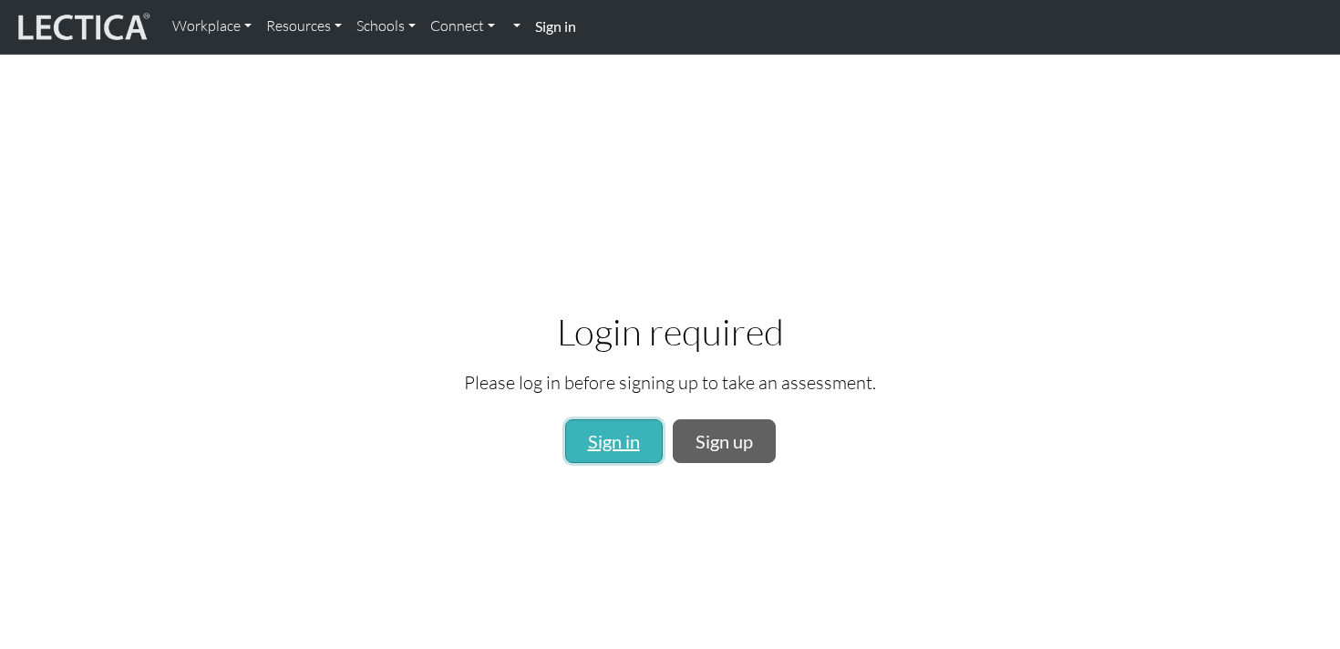
click at [611, 429] on link "Sign in" at bounding box center [614, 441] width 98 height 44
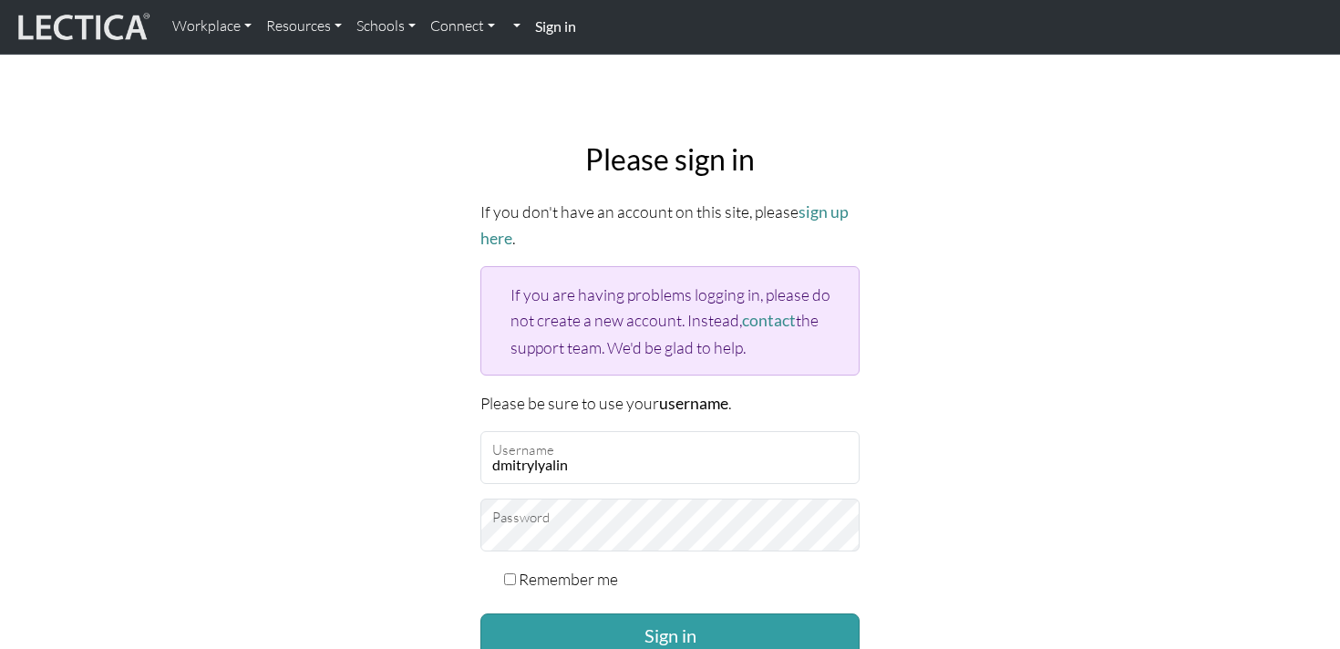
click at [514, 573] on input "Remember me" at bounding box center [510, 579] width 12 height 12
checkbox input "true"
click at [551, 615] on button "Sign in" at bounding box center [669, 636] width 379 height 44
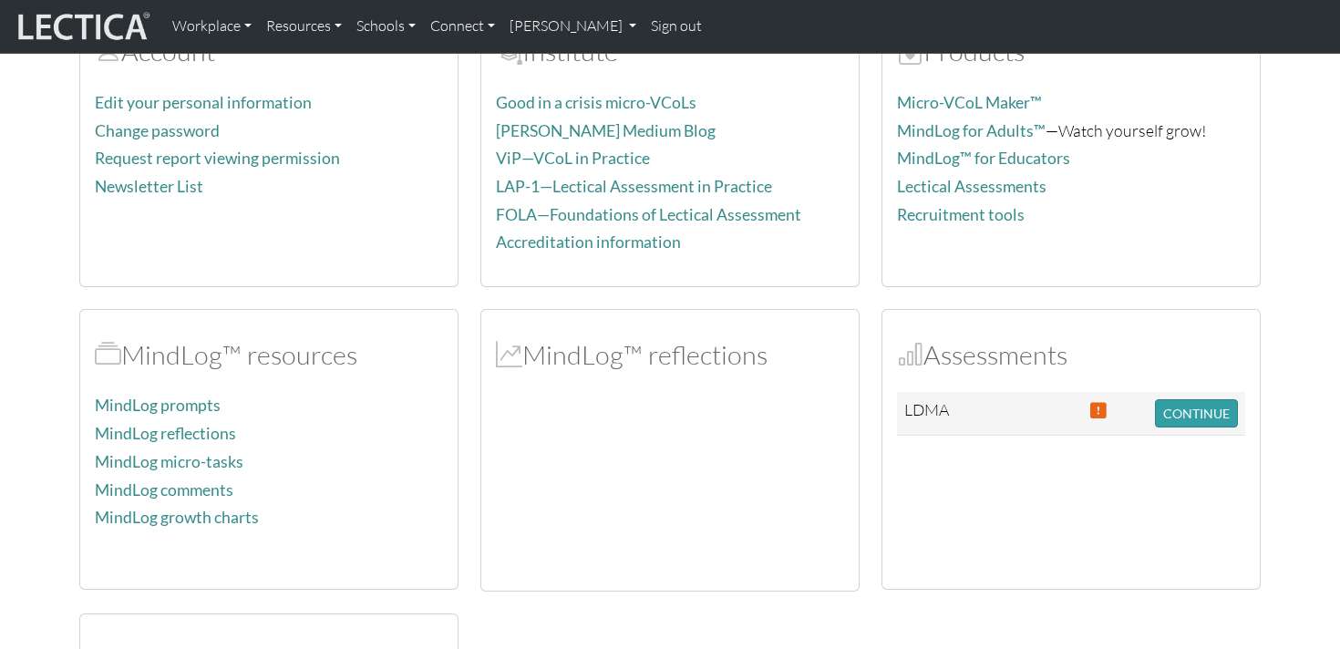
scroll to position [251, 0]
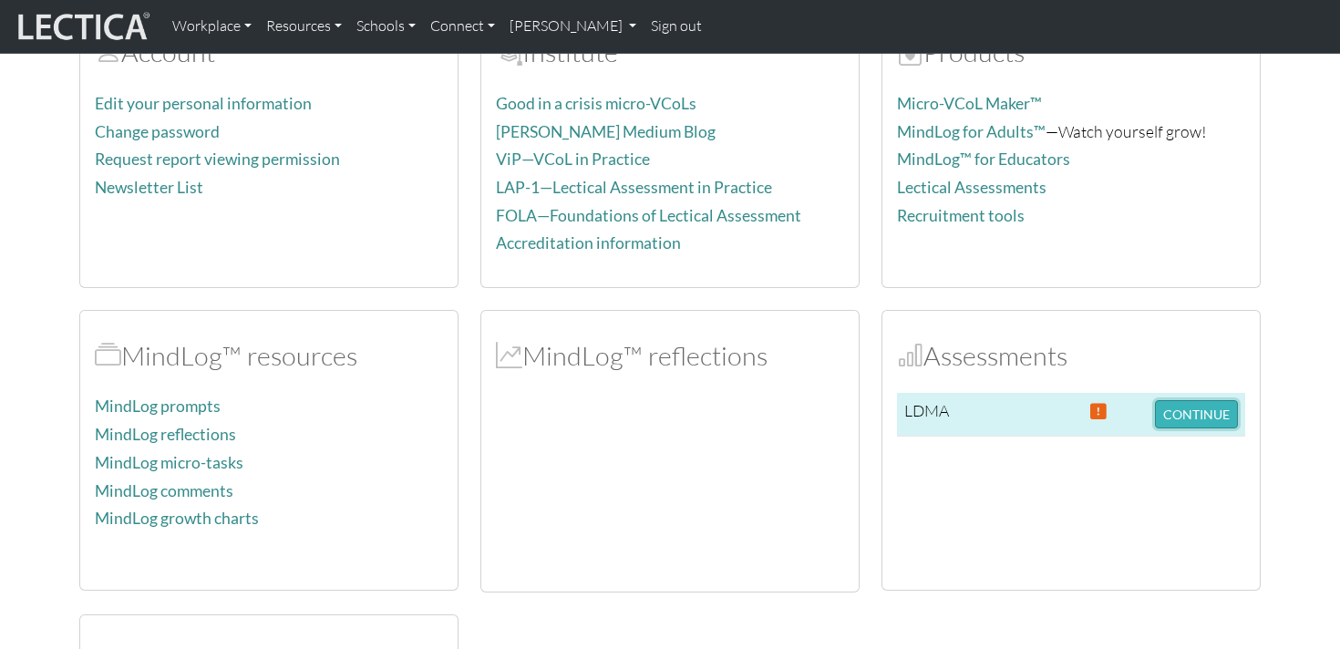
click at [1163, 408] on button "CONTINUE" at bounding box center [1196, 414] width 83 height 28
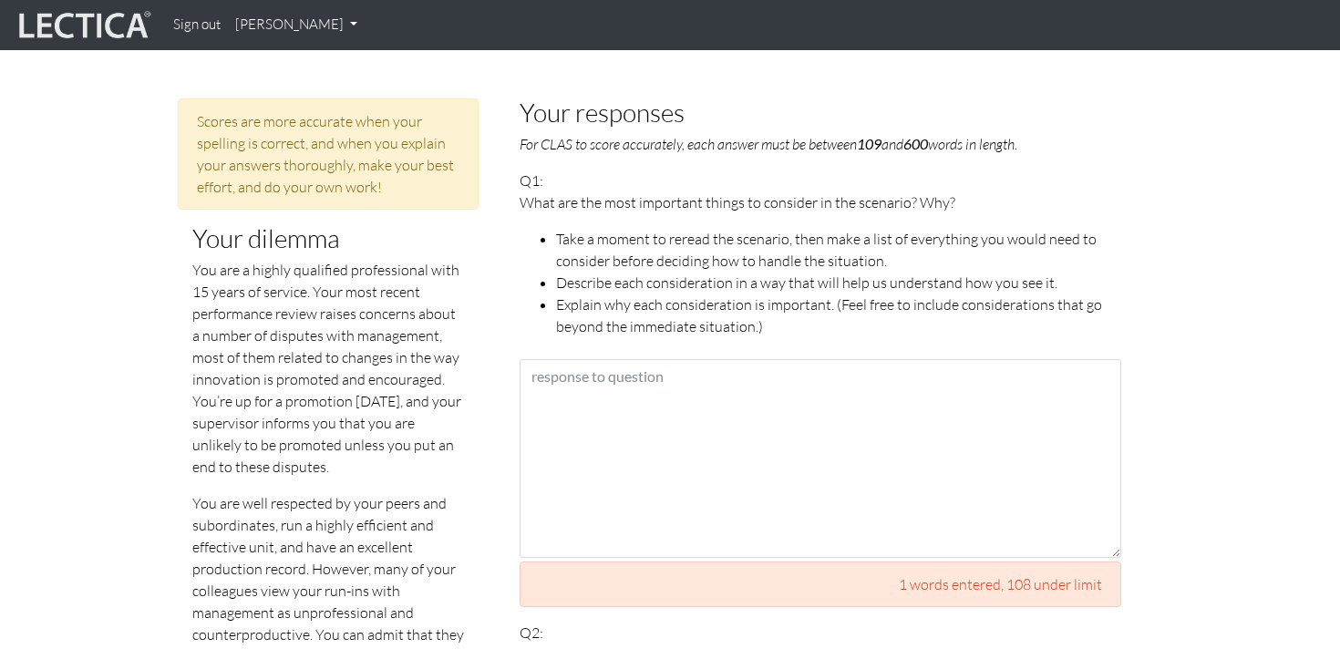
scroll to position [768, 0]
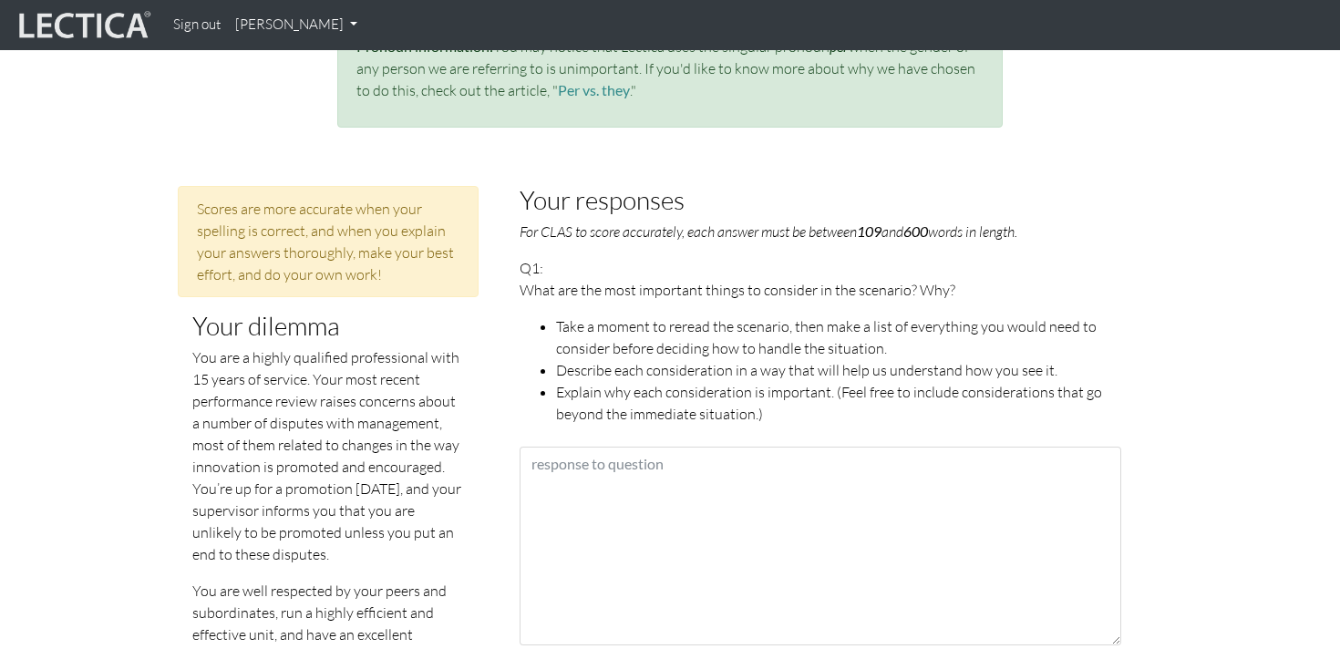
click at [335, 467] on p "You are a highly qualified professional with 15 years of service. Your most rec…" at bounding box center [328, 455] width 272 height 219
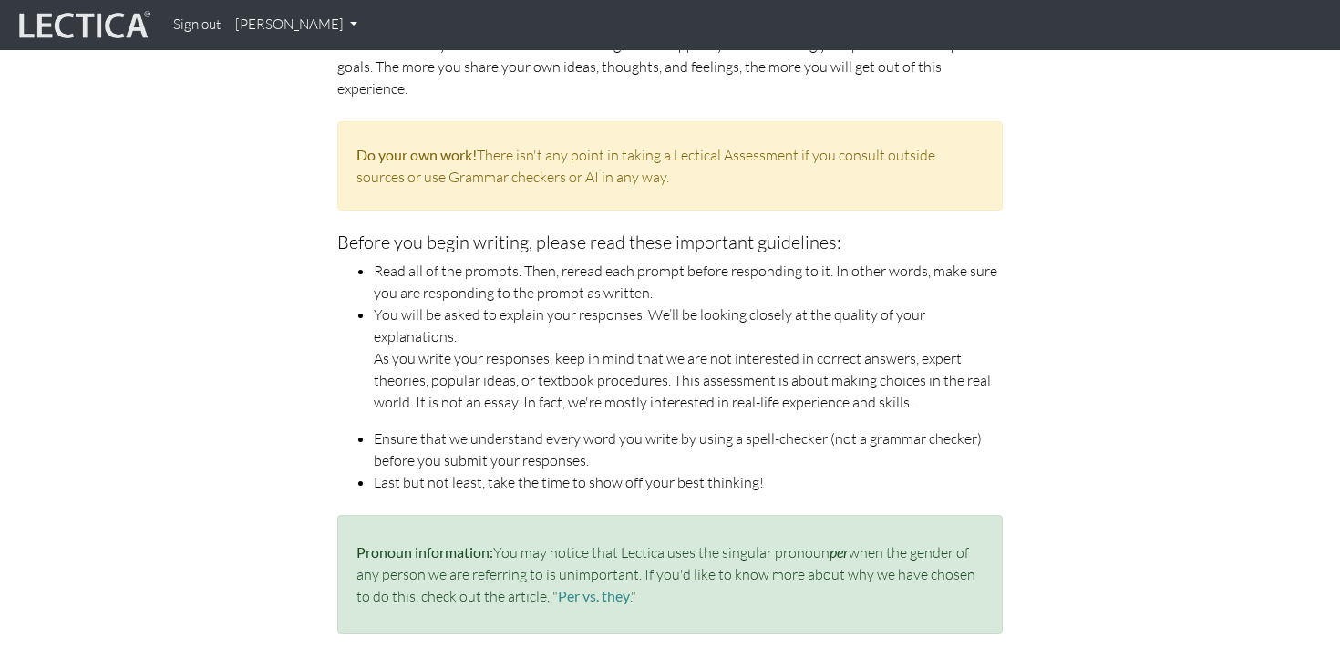
scroll to position [264, 0]
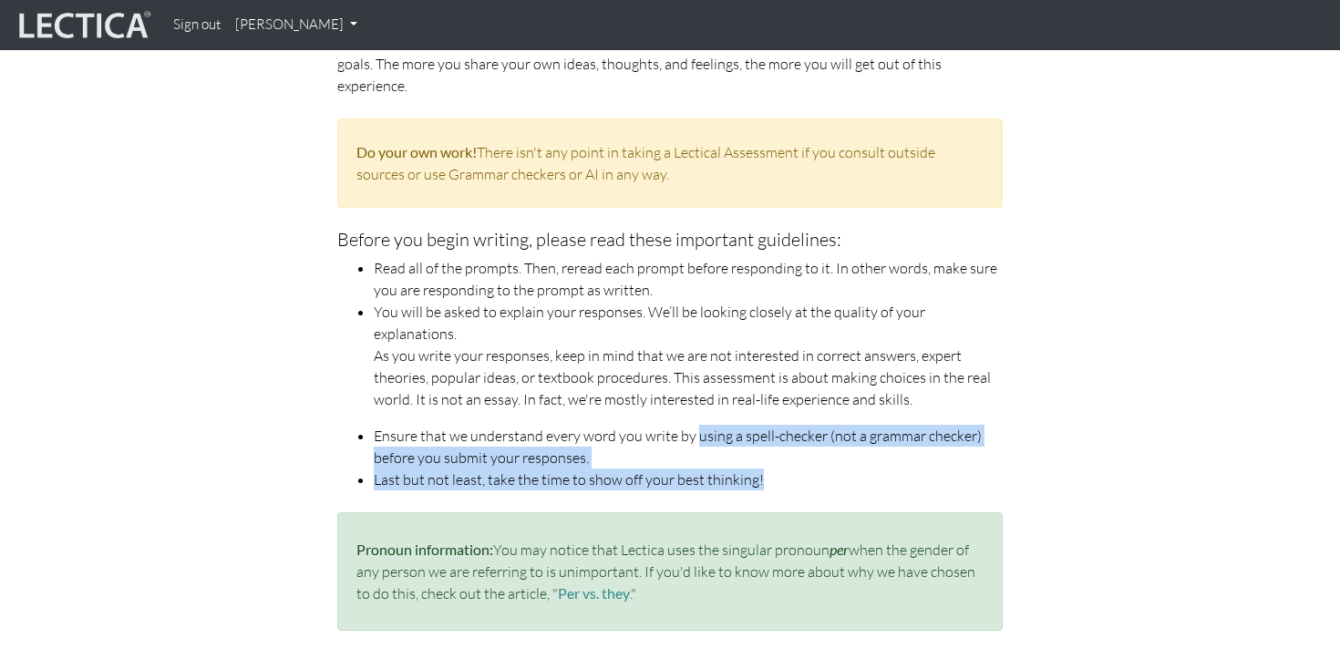
drag, startPoint x: 784, startPoint y: 460, endPoint x: 688, endPoint y: 404, distance: 111.2
click at [688, 404] on ul "Read all of the prompts. Then, reread each prompt before responding to it. In o…" at bounding box center [670, 373] width 666 height 233
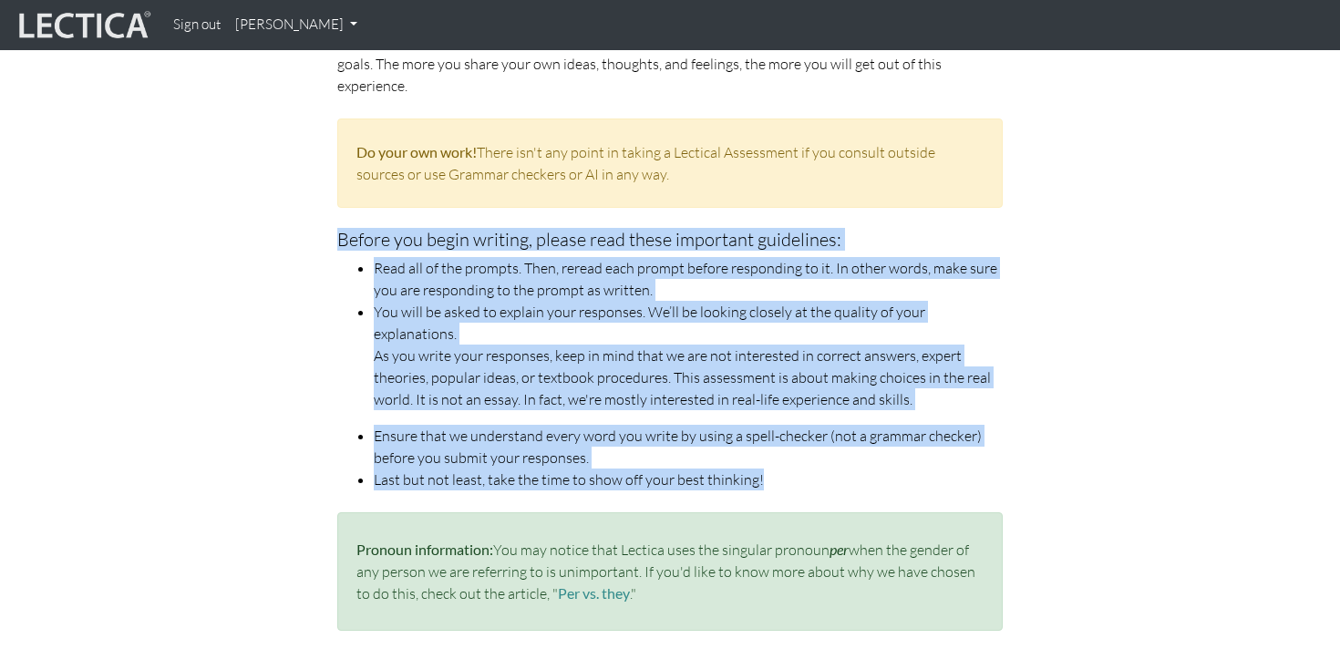
click at [339, 238] on h5 "Before you begin writing, please read these important guidelines:" at bounding box center [670, 240] width 666 height 20
copy div "Before you begin writing, please read these important guidelines: Read all of t…"
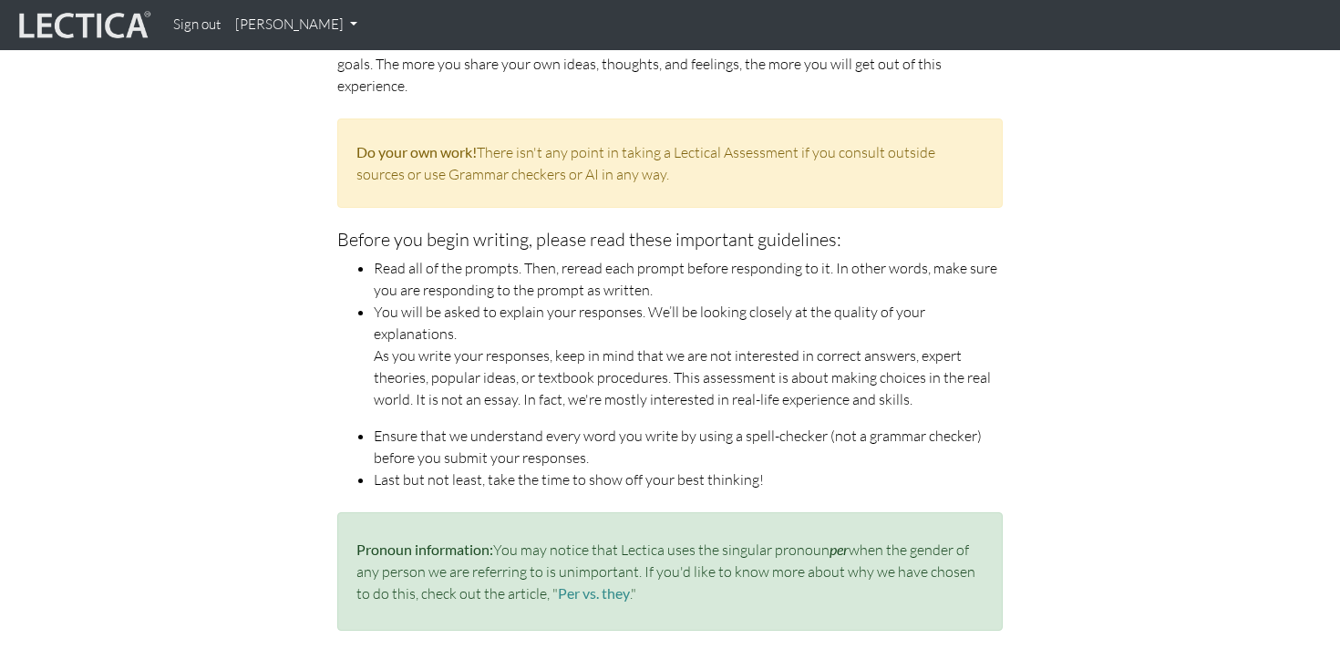
click at [431, 275] on li "Read all of the prompts. Then, reread each prompt before responding to it. In o…" at bounding box center [688, 279] width 629 height 44
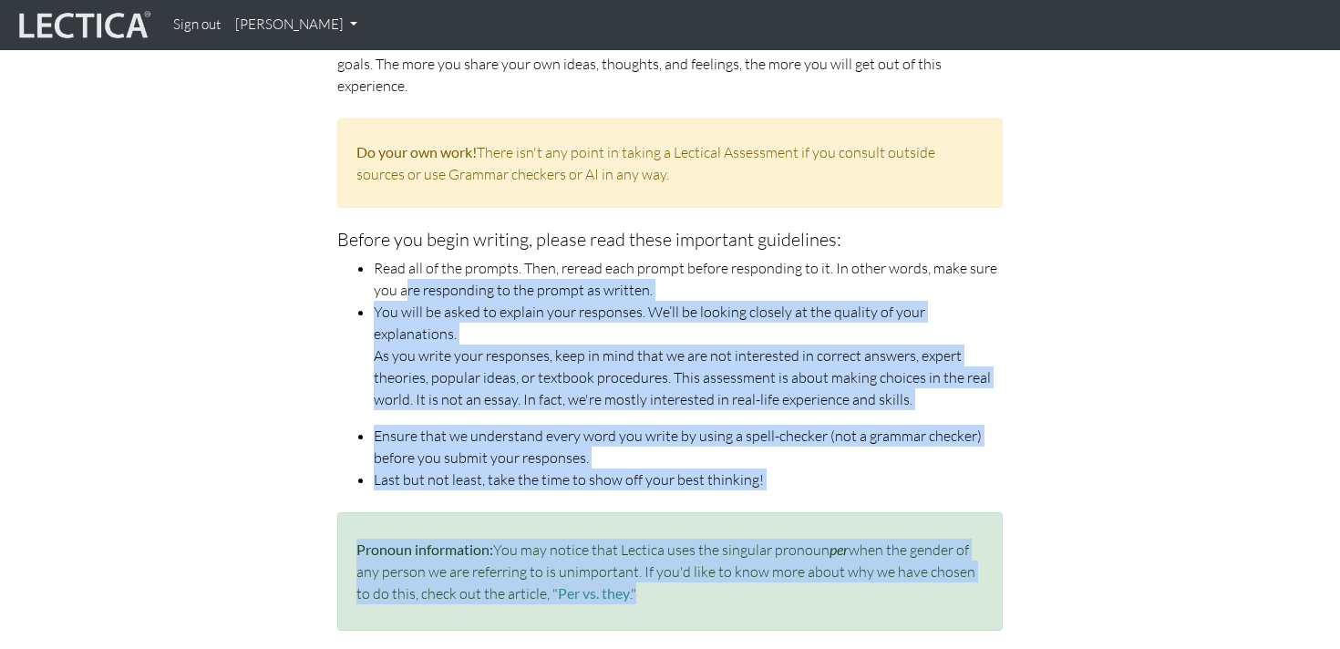
drag, startPoint x: 637, startPoint y: 574, endPoint x: 393, endPoint y: 286, distance: 377.8
click at [394, 286] on div "The assessment you are about to take is designed to support you in achieving yo…" at bounding box center [670, 338] width 693 height 615
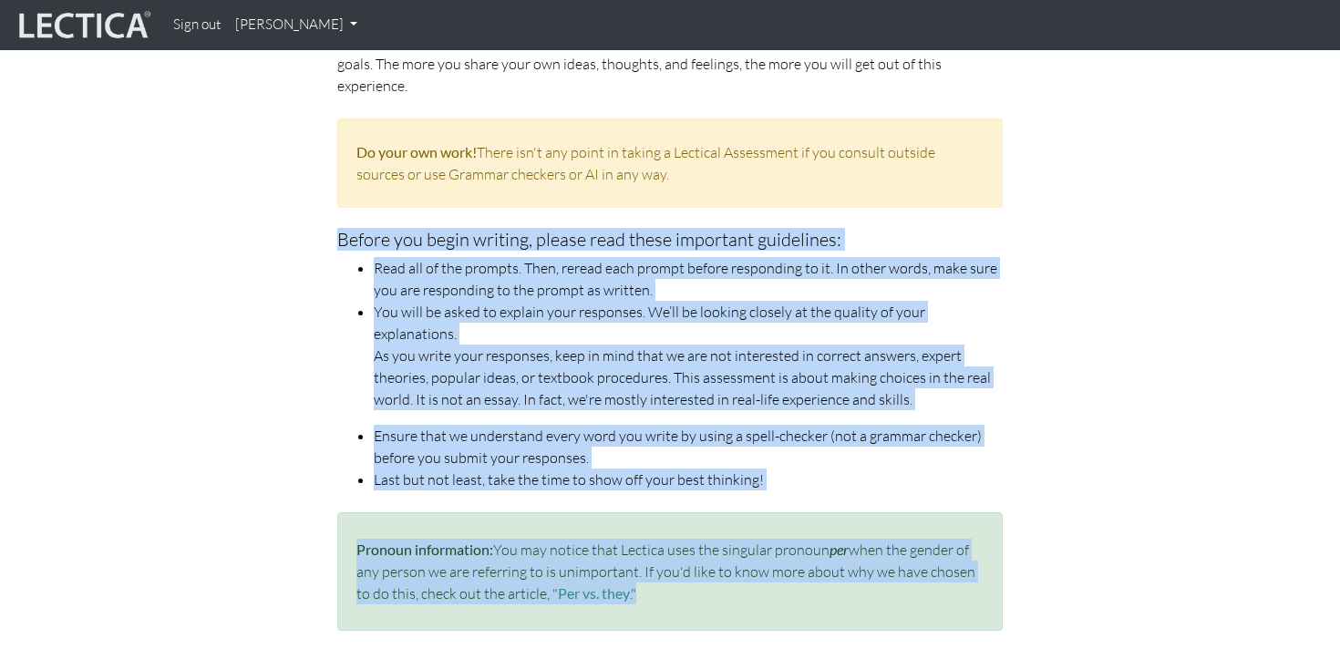
click at [333, 238] on div "The assessment you are about to take is designed to support you in achieving yo…" at bounding box center [670, 338] width 693 height 615
copy div "Loremi dol sitam consect, adipis elit seddo eiusmodte incididunt: Utla etd ma a…"
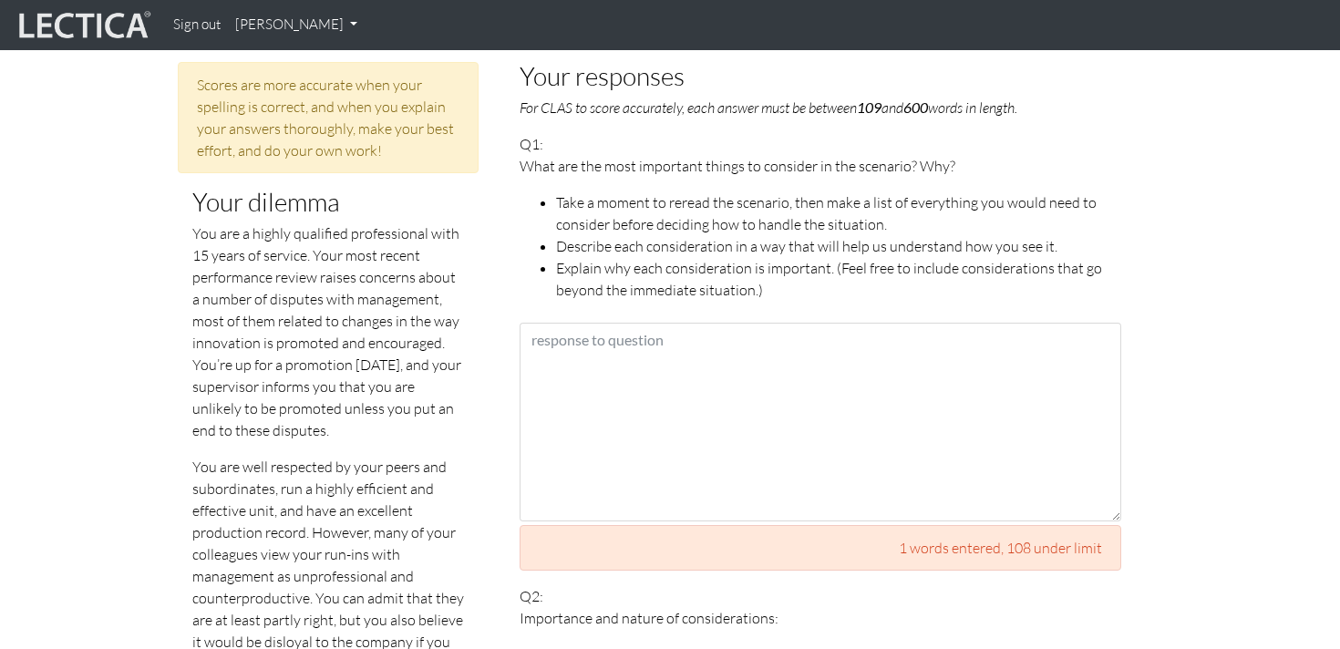
scroll to position [893, 0]
click at [347, 303] on p "You are a highly qualified professional with 15 years of service. Your most rec…" at bounding box center [328, 331] width 272 height 219
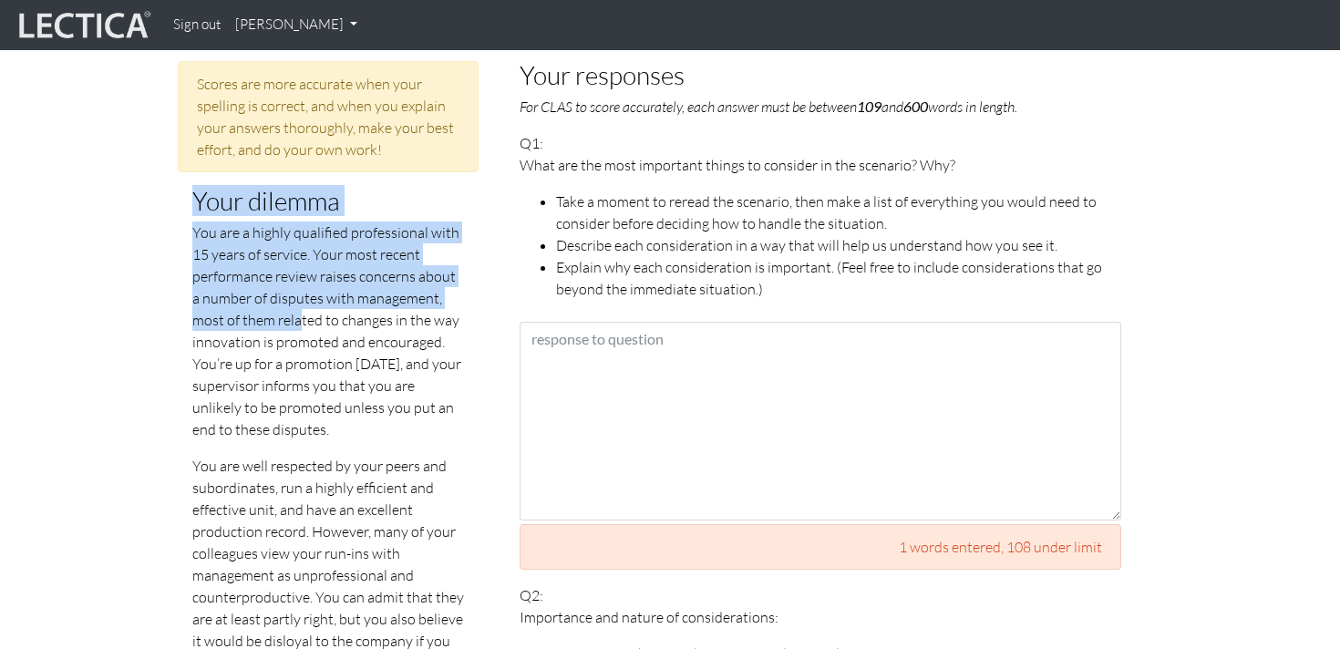
drag, startPoint x: 193, startPoint y: 176, endPoint x: 263, endPoint y: 294, distance: 137.0
click at [263, 294] on div "Your dilemma You are a highly qualified professional with 15 years of service. …" at bounding box center [328, 442] width 272 height 510
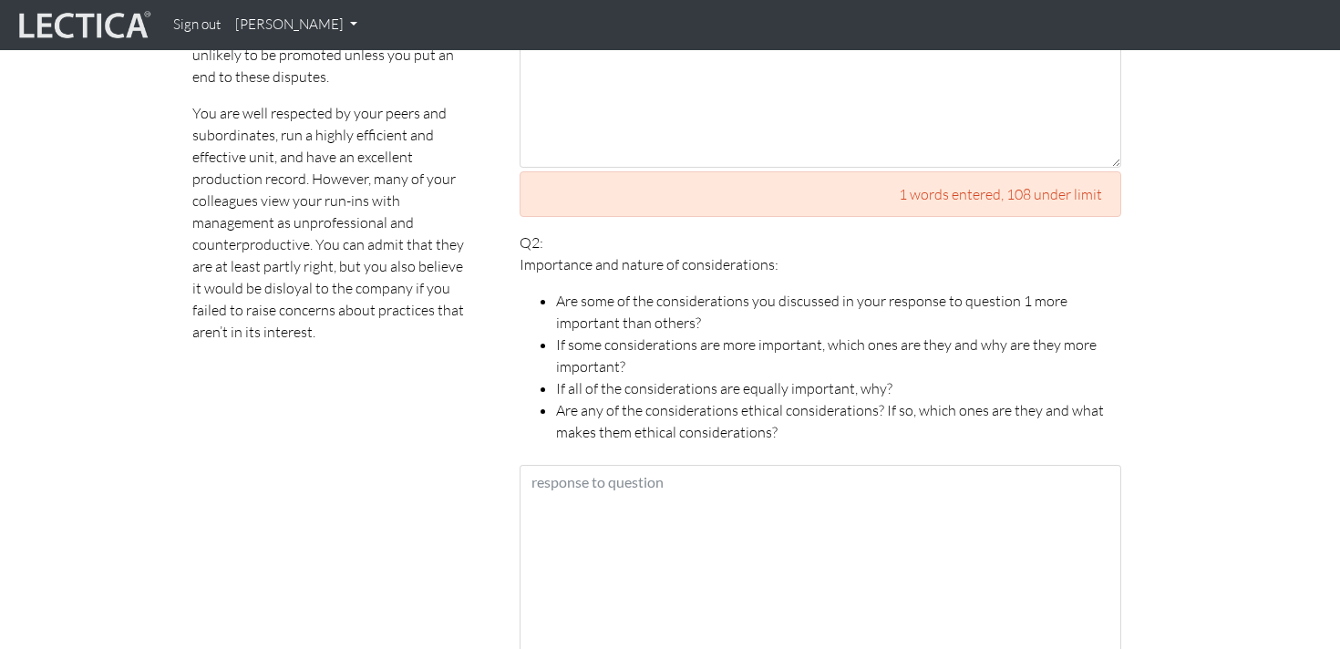
scroll to position [1251, 0]
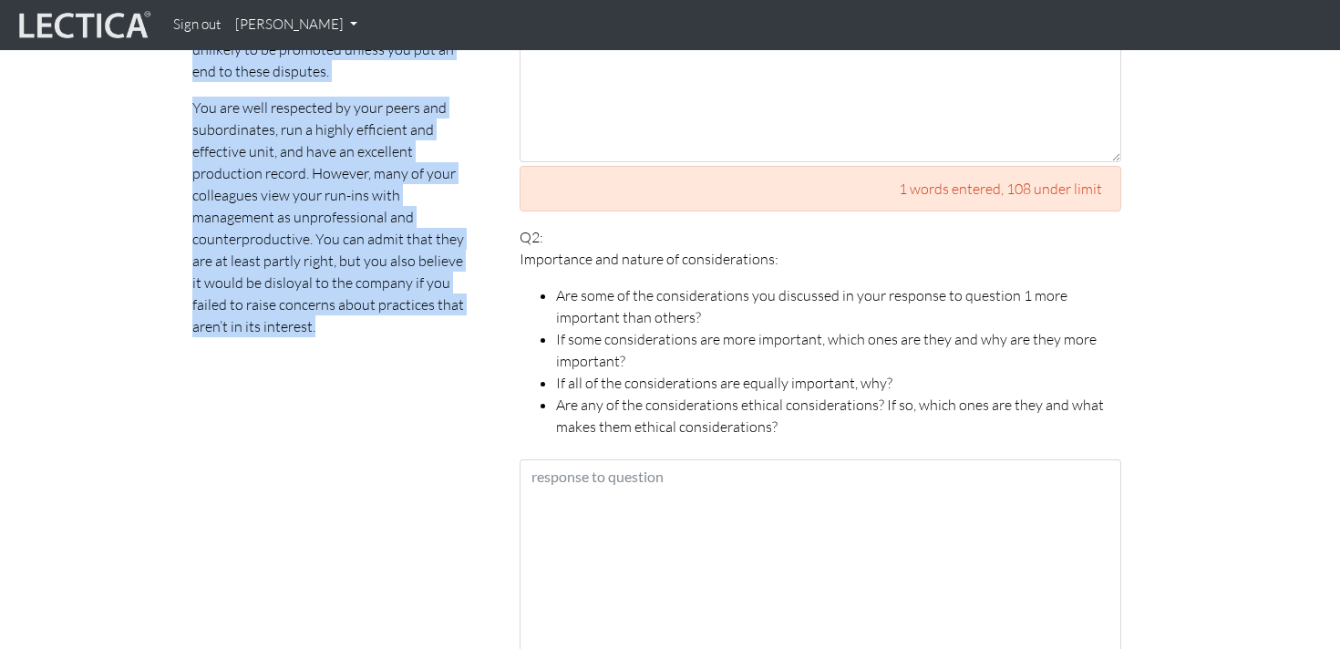
click at [323, 306] on p "You are well respected by your peers and subordinates, run a highly efficient a…" at bounding box center [328, 217] width 272 height 241
copy div "Your dilemma You are a highly qualified professional with 15 years of service. …"
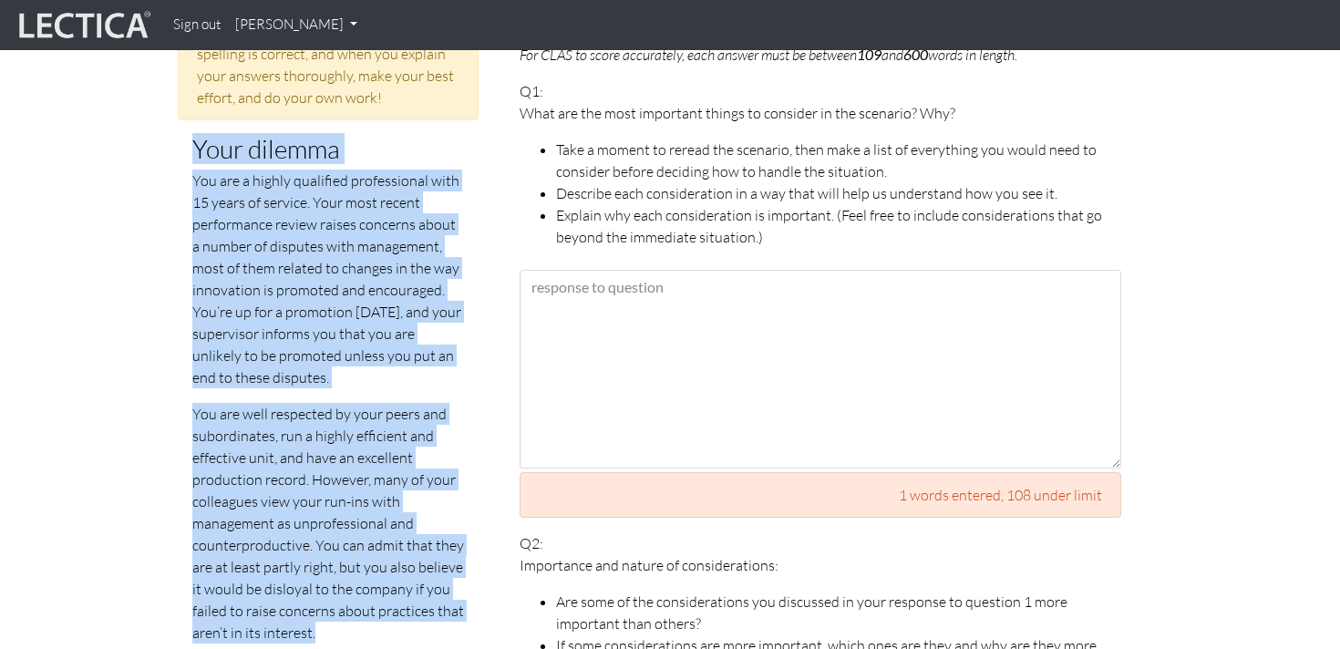
scroll to position [779, 0]
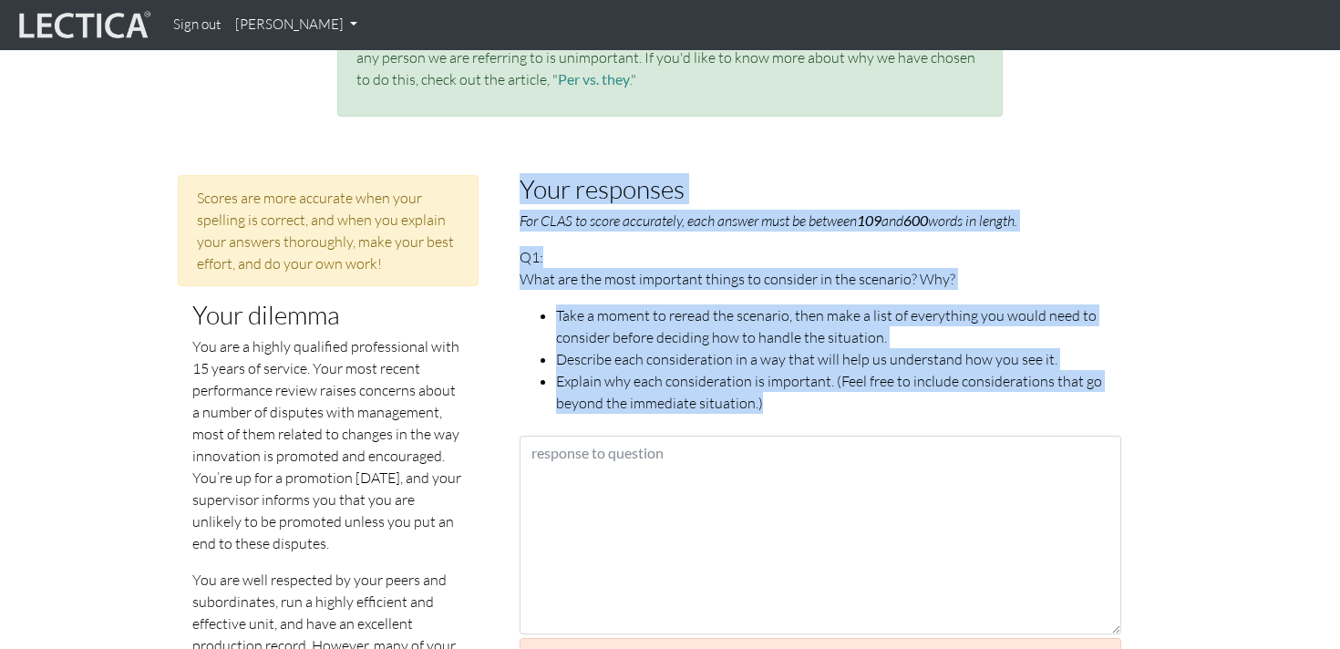
drag, startPoint x: 784, startPoint y: 381, endPoint x: 522, endPoint y: 148, distance: 350.6
copy fieldset "Your responses For CLAS to score accurately, each answer must be between 109 an…"
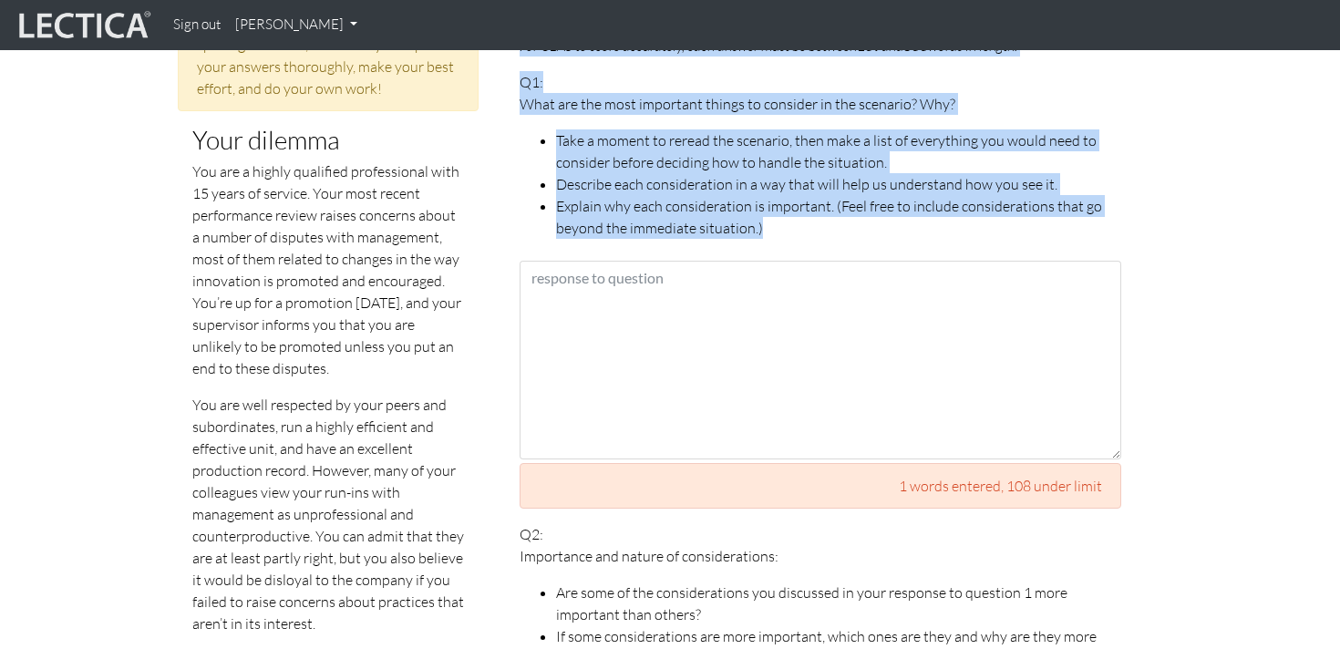
scroll to position [960, 0]
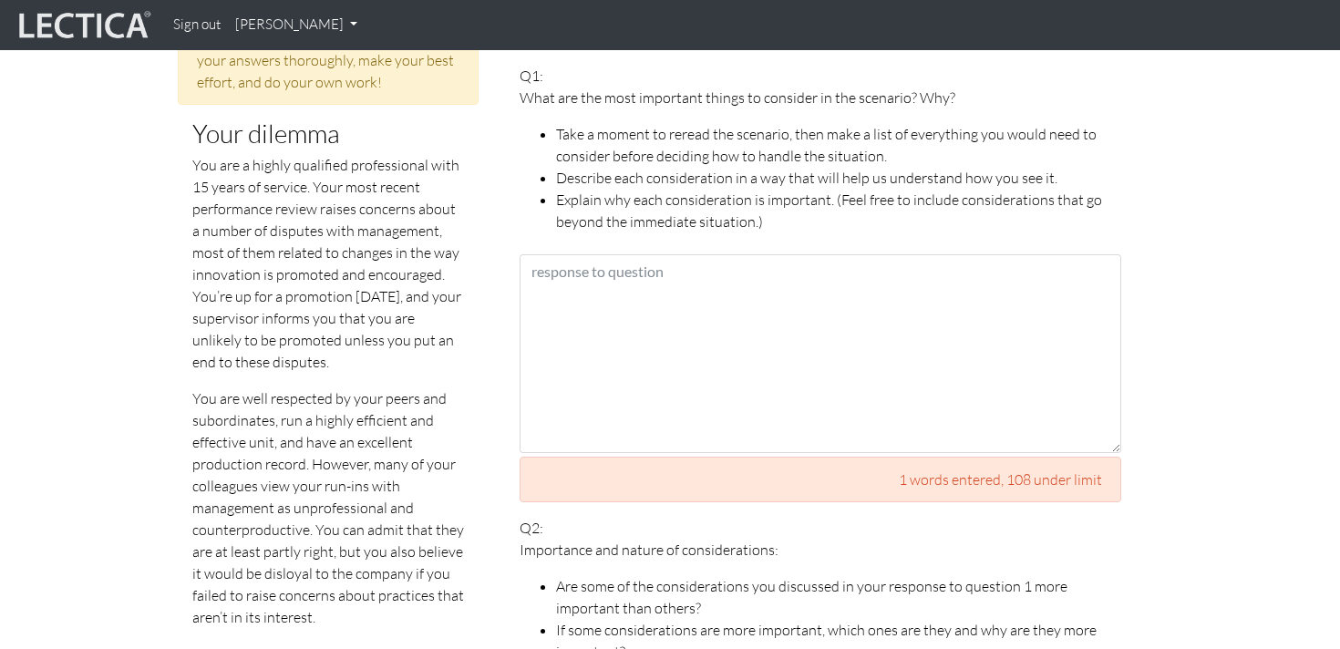
click at [656, 467] on div "1 words entered , 108 under limit" at bounding box center [821, 480] width 602 height 46
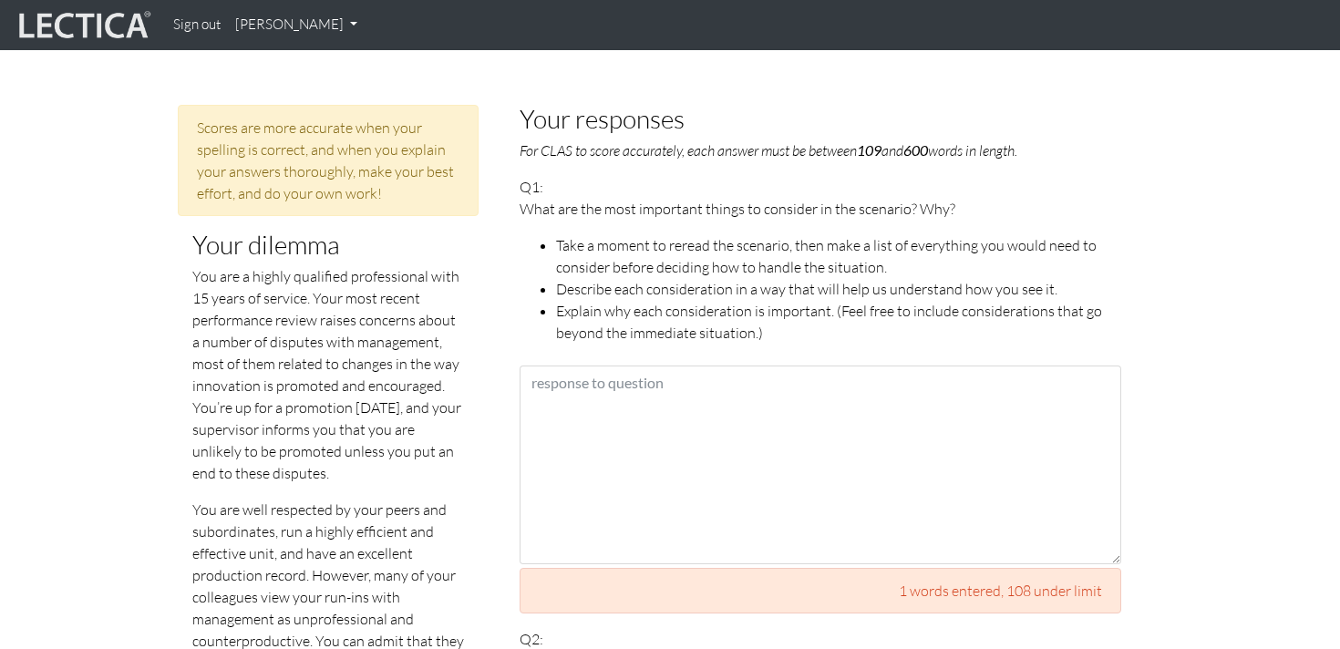
scroll to position [851, 0]
drag, startPoint x: 1047, startPoint y: 122, endPoint x: 519, endPoint y: 92, distance: 528.8
copy fieldset "Your responses For CLAS to score accurately, each answer must be between 109 an…"
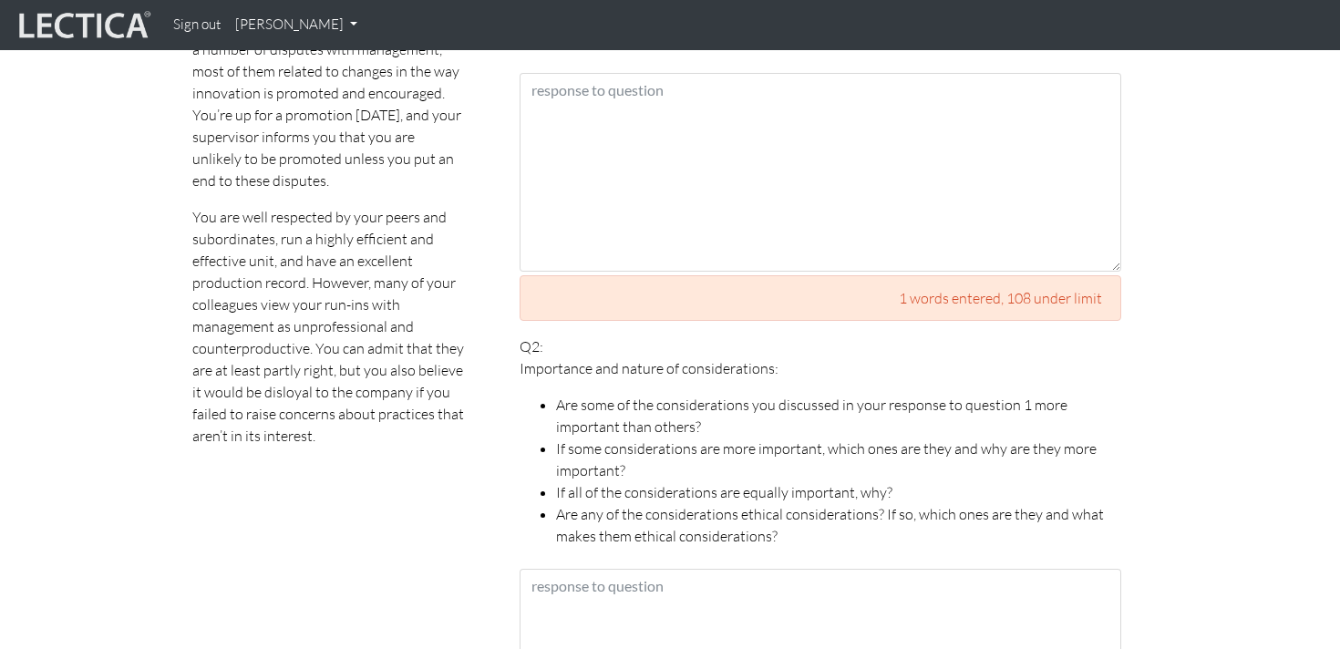
scroll to position [1159, 0]
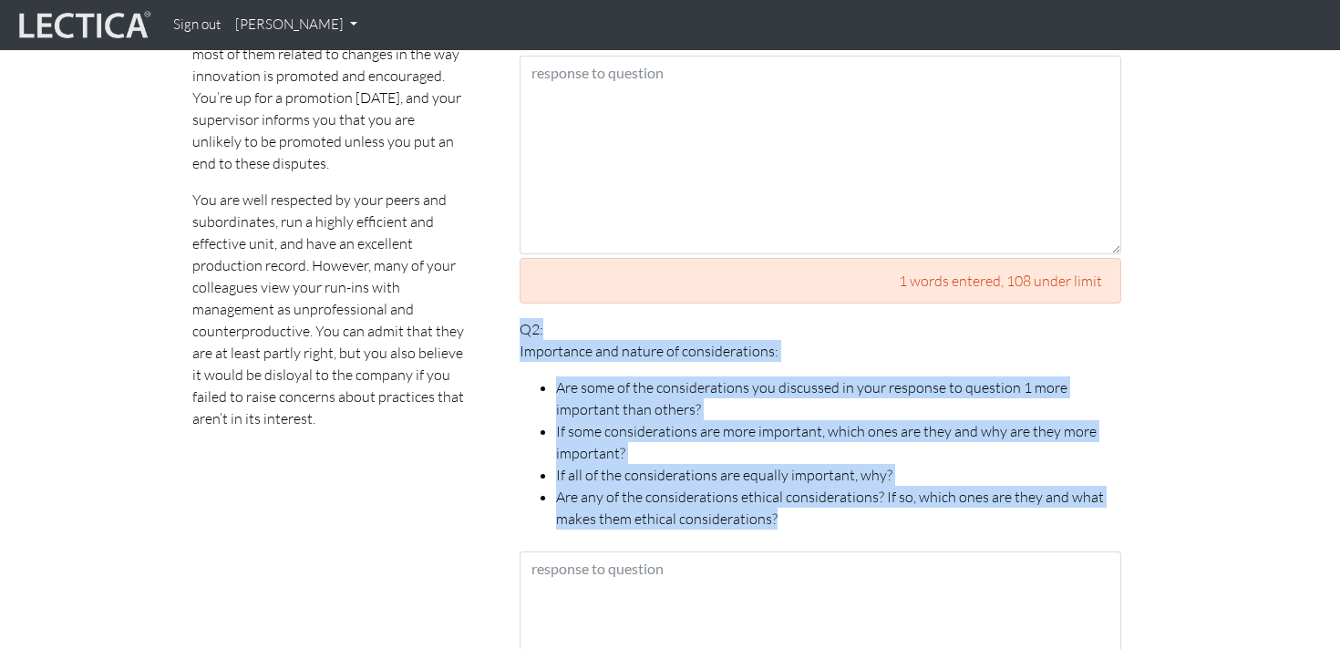
drag, startPoint x: 516, startPoint y: 308, endPoint x: 812, endPoint y: 489, distance: 347.0
copy p "Q2: Importance and nature of considerations: Are some of the considerations you…"
click at [637, 420] on li "If some considerations are more important, which ones are they and why are they…" at bounding box center [838, 442] width 565 height 44
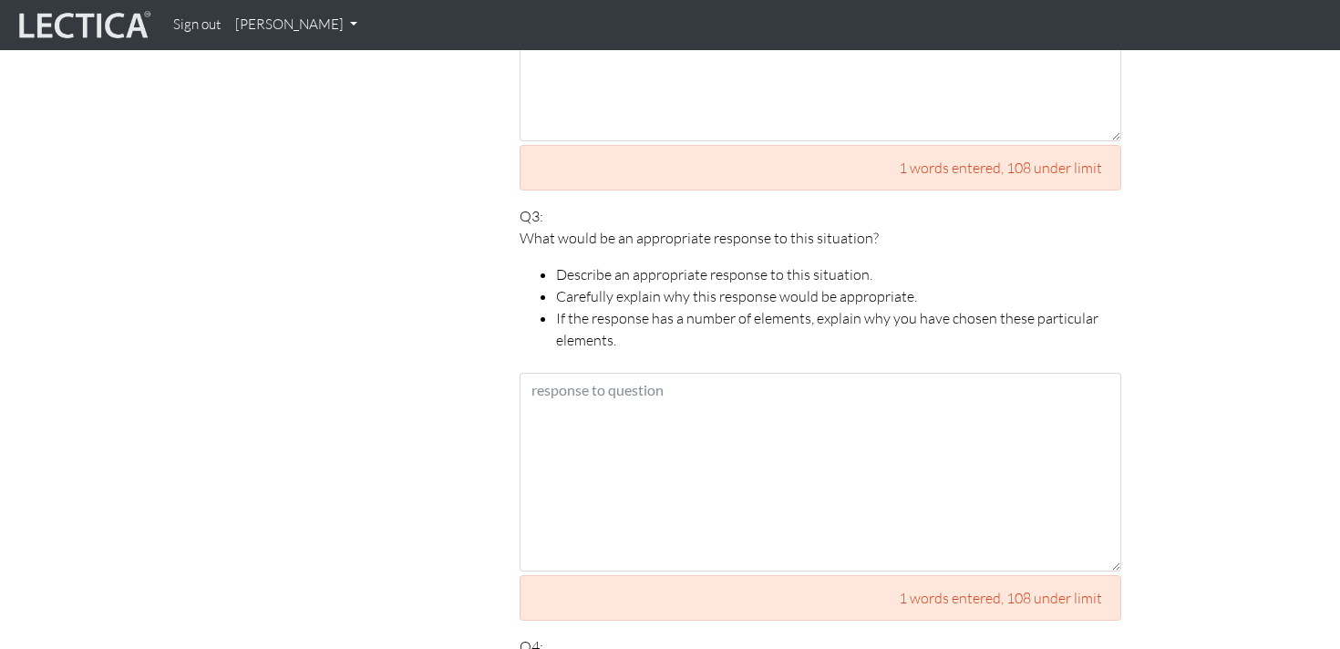
scroll to position [1772, 0]
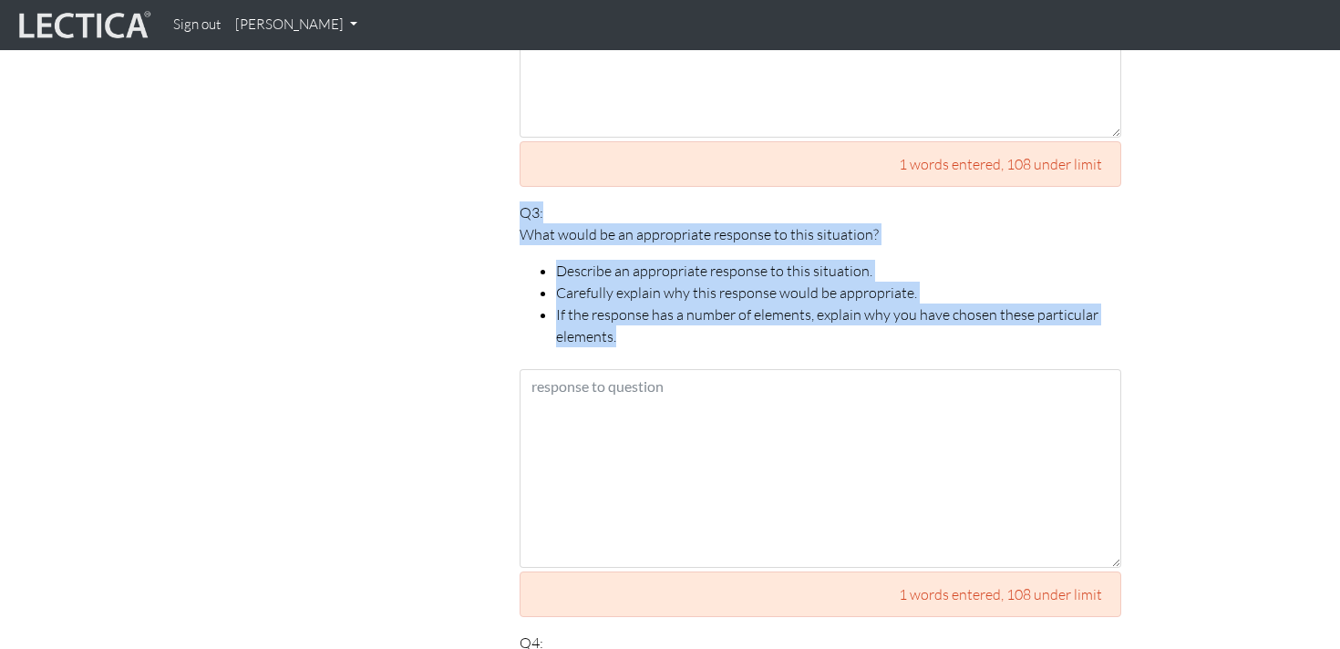
drag, startPoint x: 640, startPoint y: 315, endPoint x: 511, endPoint y: 201, distance: 172.5
click at [511, 201] on div "Your responses For CLAS to score accurately, each answer must be between 109 an…" at bounding box center [820, 515] width 629 height 2667
copy p "Q3: What would be an appropriate response to this situation? Describe an approp…"
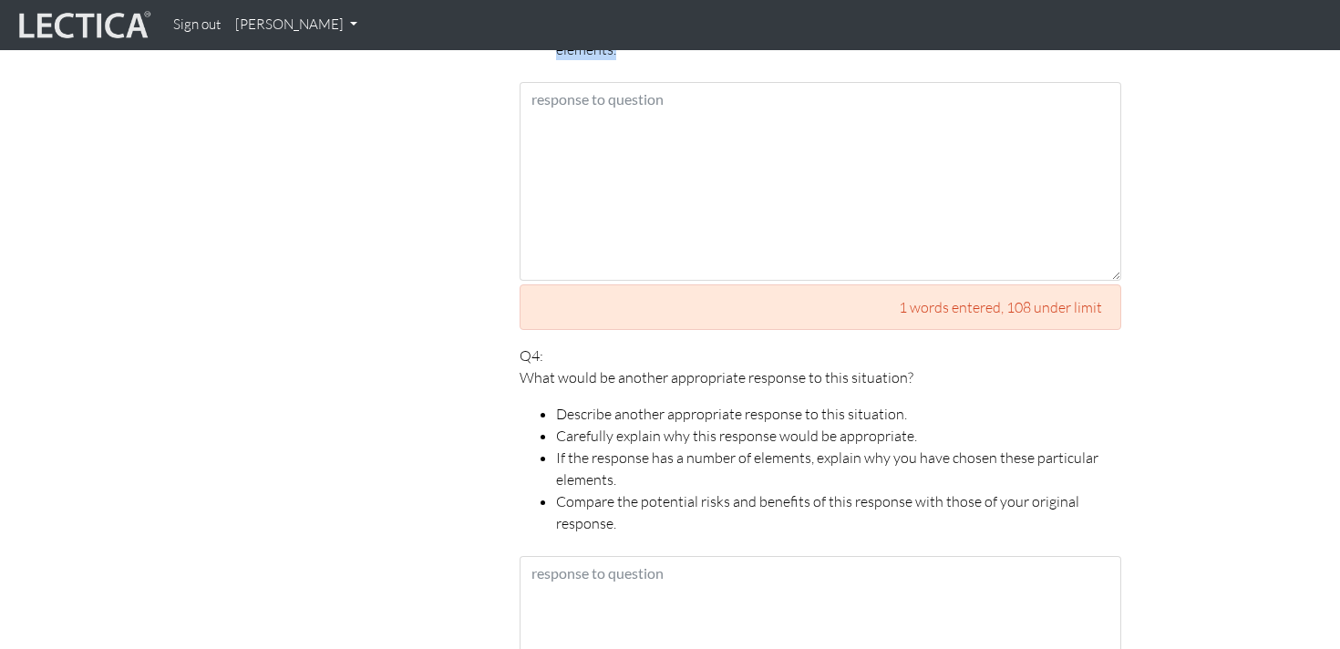
scroll to position [2079, 0]
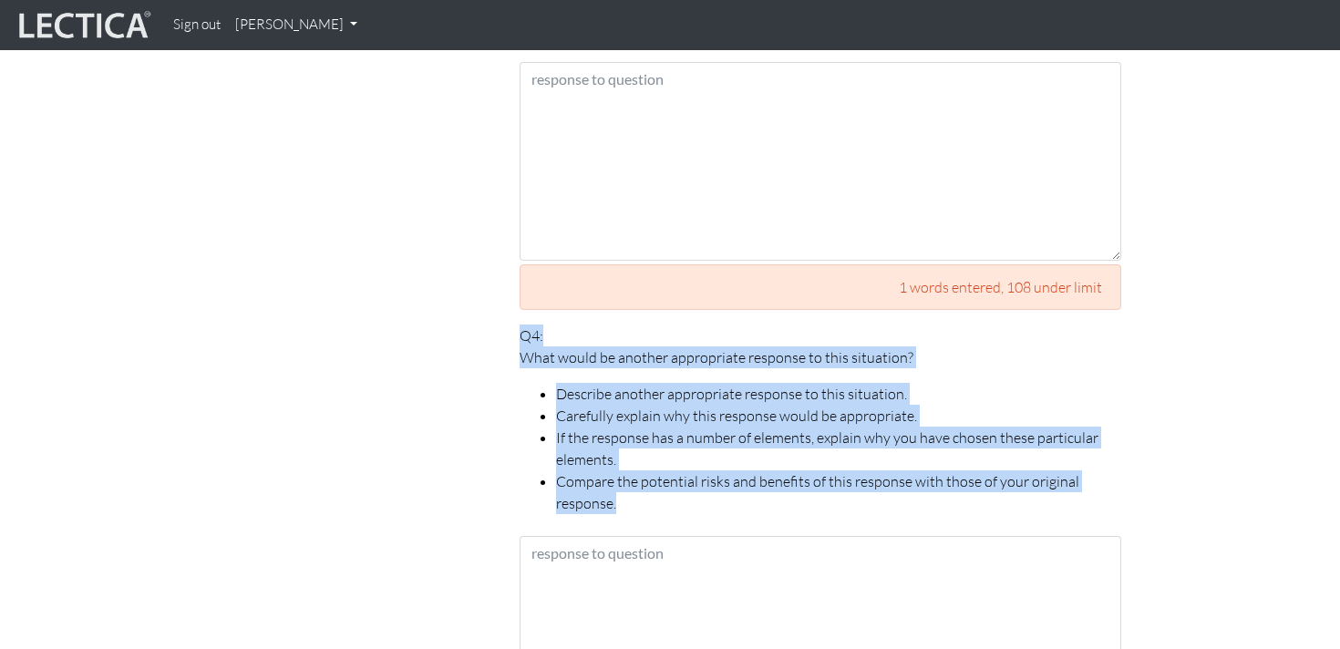
drag, startPoint x: 640, startPoint y: 478, endPoint x: 503, endPoint y: 306, distance: 219.3
click at [503, 306] on div "Your responses For CLAS to score accurately, each answer must be between 109 an…" at bounding box center [820, 208] width 656 height 2667
copy p "Q4: What would be another appropriate response to this situation? Describe anot…"
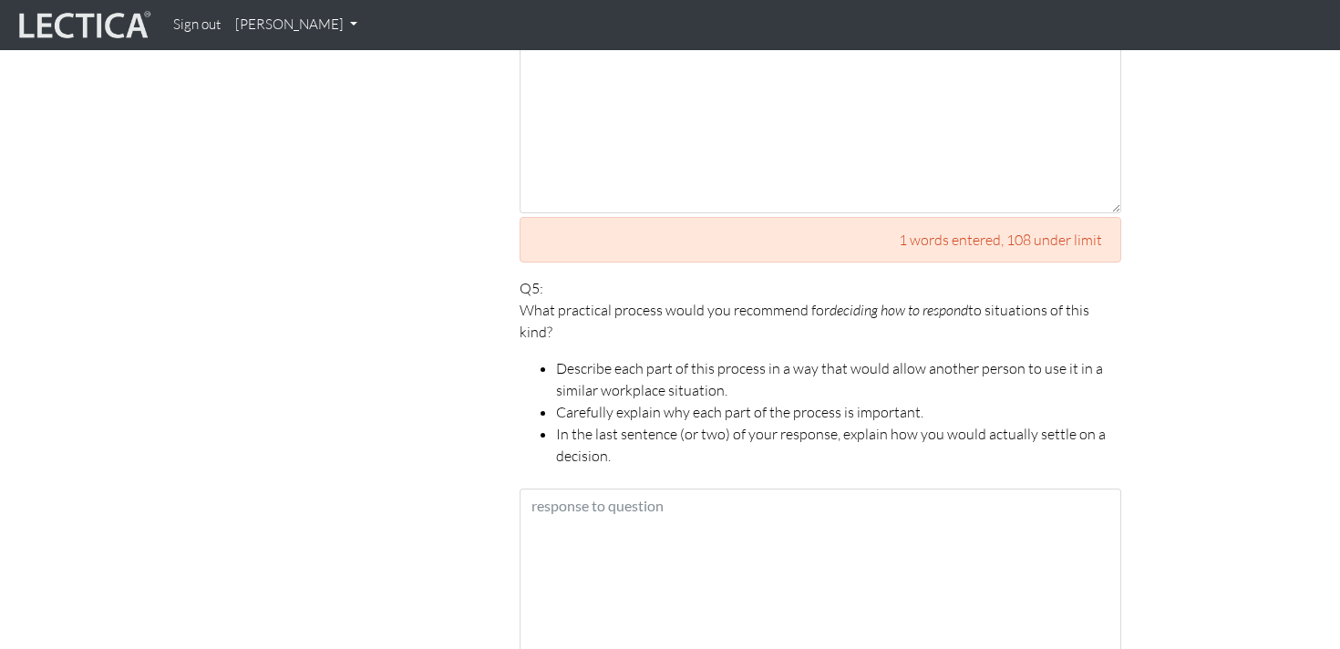
scroll to position [2607, 0]
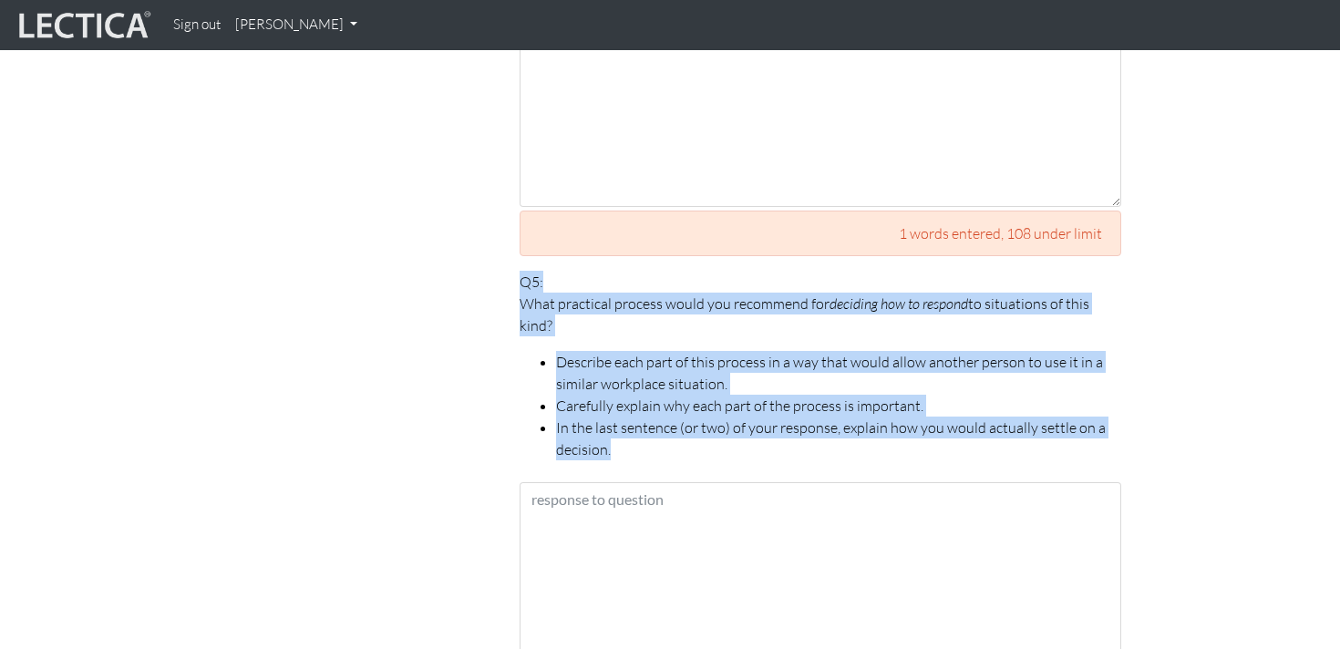
drag, startPoint x: 618, startPoint y: 426, endPoint x: 511, endPoint y: 263, distance: 195.0
copy p "Q5: What practical process would you recommend for deciding how to respond to s…"
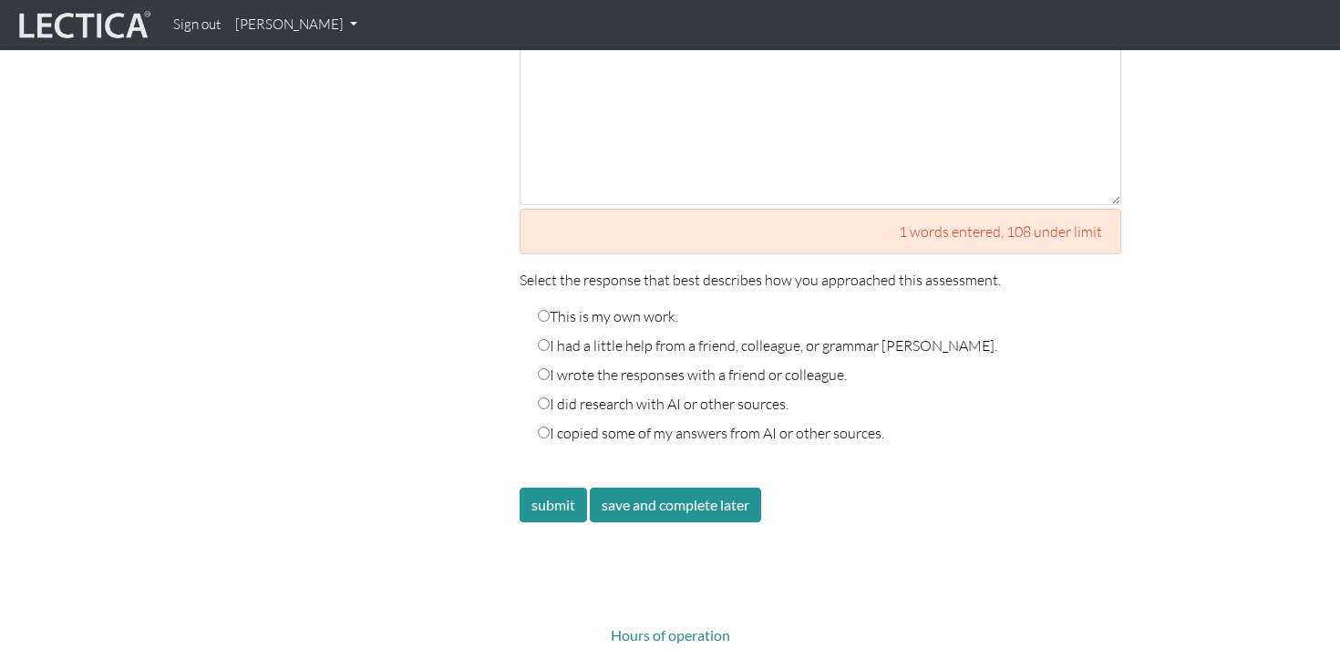
scroll to position [3082, 0]
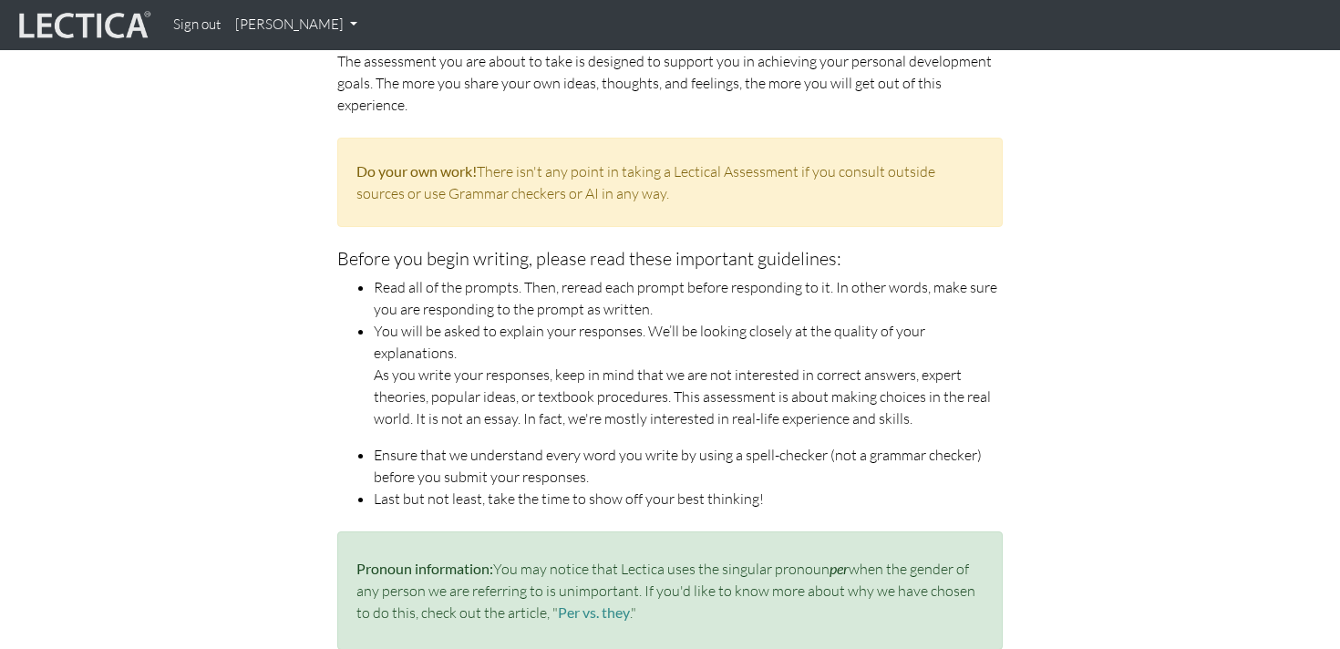
scroll to position [180, 0]
